Goal: Task Accomplishment & Management: Use online tool/utility

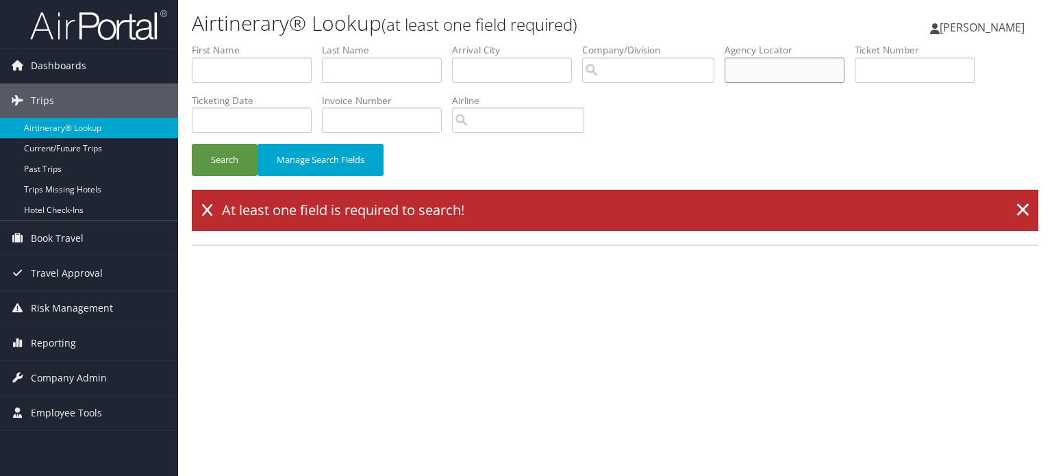
click at [800, 75] on input "text" at bounding box center [785, 70] width 120 height 25
paste input "DDR7TV"
drag, startPoint x: 799, startPoint y: 65, endPoint x: 629, endPoint y: 61, distance: 170.6
click at [629, 43] on ul "First Name Last Name Departure City Arrival City Company/Division Airport/City …" at bounding box center [615, 43] width 847 height 0
paste input "PKKFX"
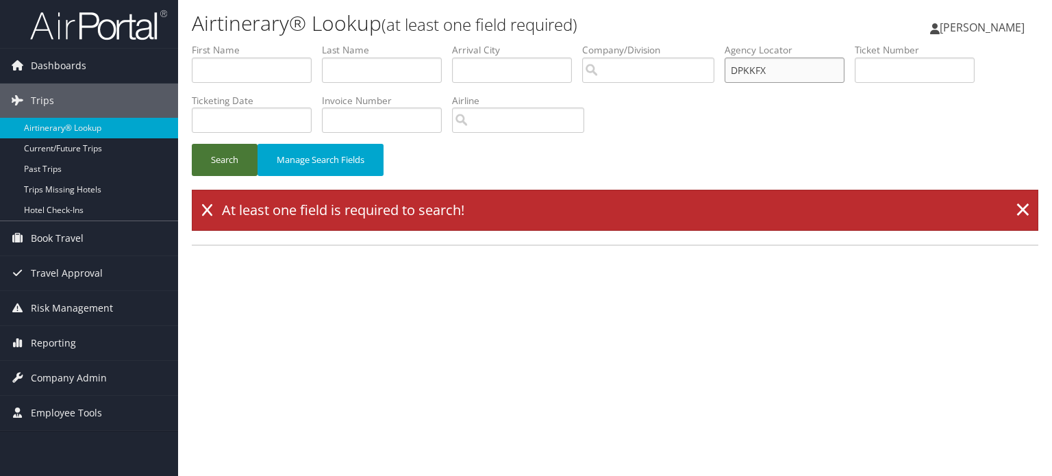
type input "DPKKFX"
click at [219, 158] on button "Search" at bounding box center [225, 160] width 66 height 32
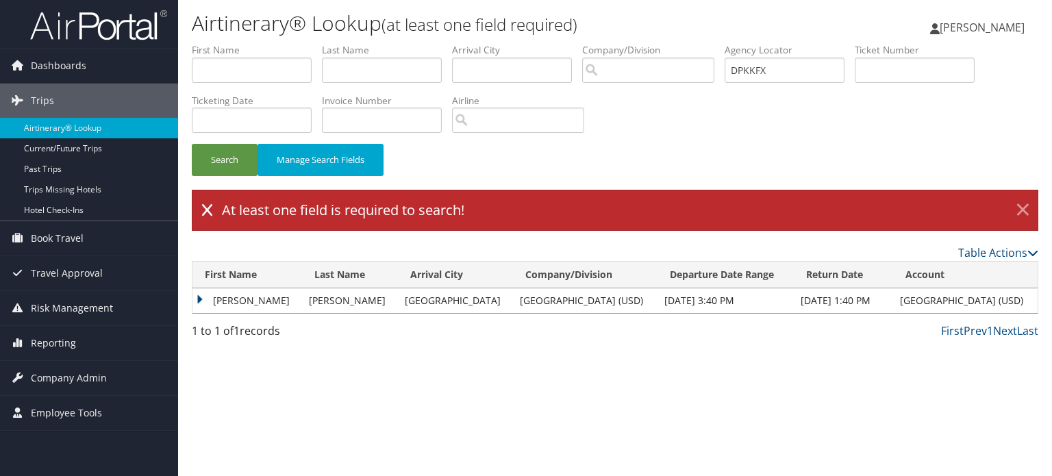
click at [1020, 205] on link "×" at bounding box center [1023, 210] width 24 height 27
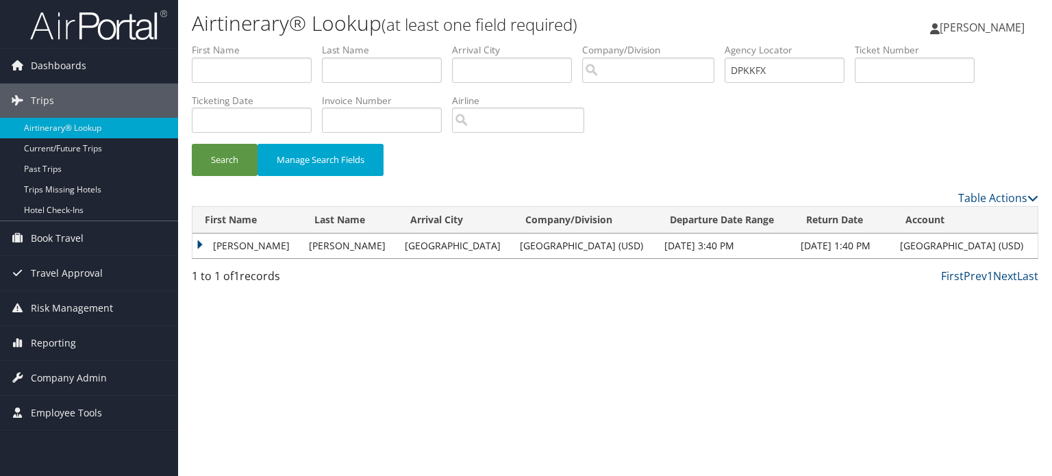
click at [279, 249] on td "[PERSON_NAME]" at bounding box center [247, 246] width 110 height 25
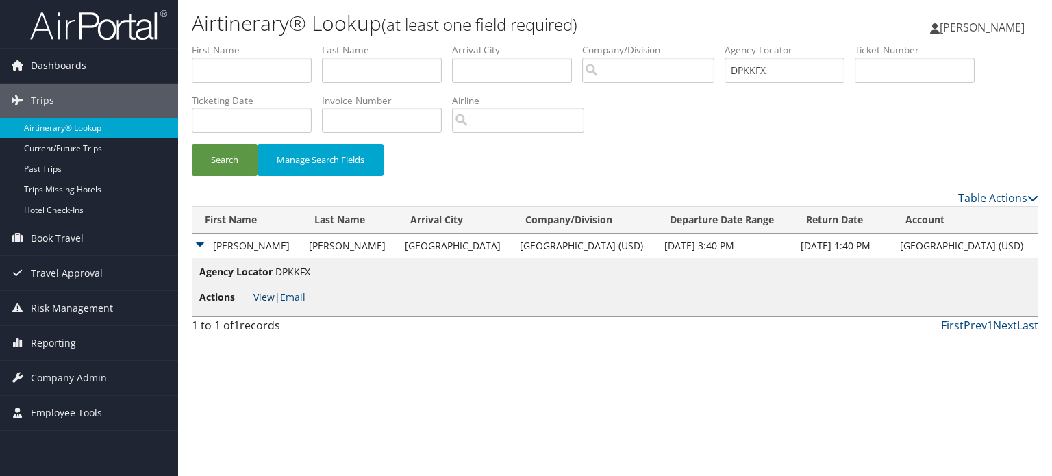
click at [264, 295] on link "View" at bounding box center [263, 296] width 21 height 13
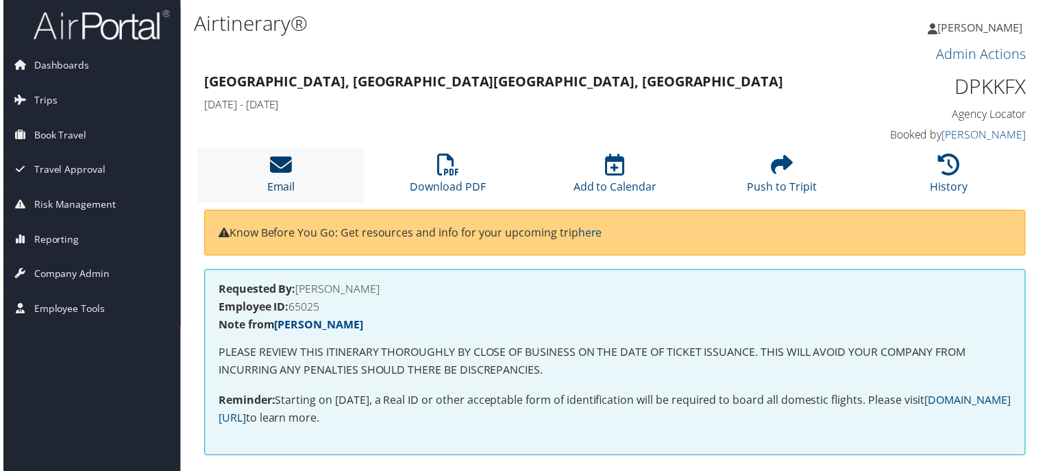
click at [273, 189] on link "Email" at bounding box center [279, 178] width 28 height 33
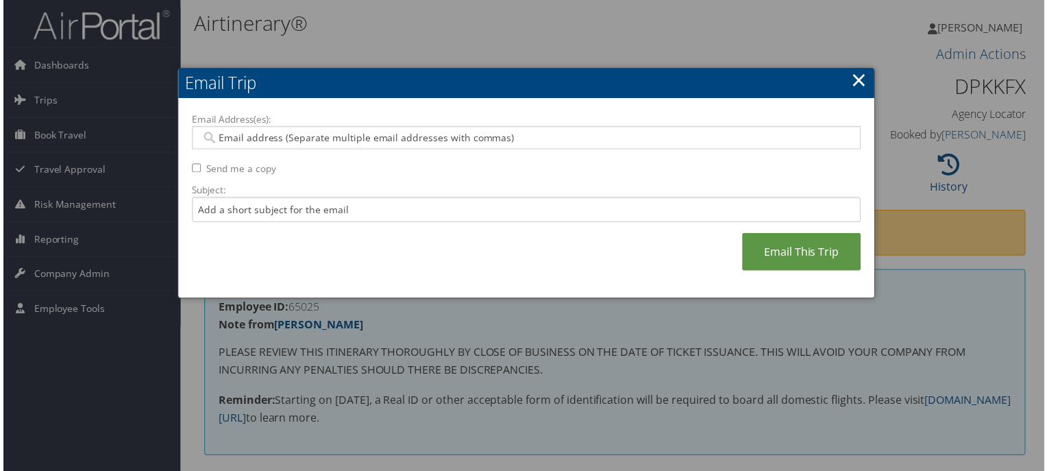
click at [353, 136] on input "Email Address(es):" at bounding box center [526, 139] width 655 height 14
paste input "REBERHART@SANDIEGO.EDU"
type input "REBERHART@SANDIEGO.EDU"
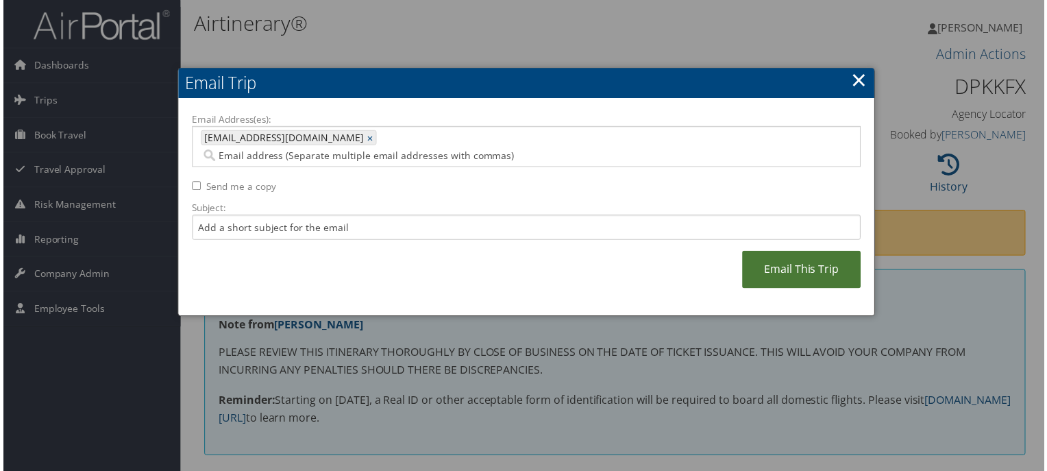
click at [806, 260] on link "Email This Trip" at bounding box center [802, 271] width 119 height 38
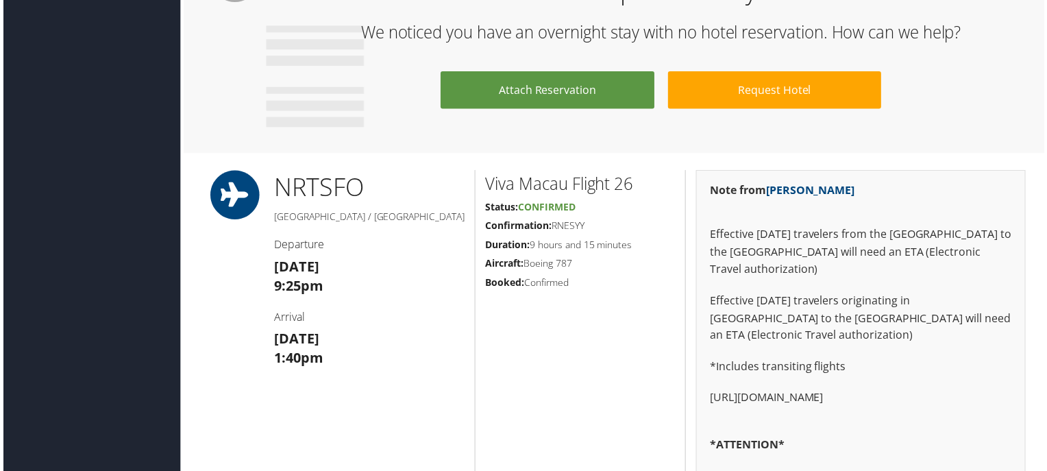
scroll to position [1132, 0]
